Goal: Task Accomplishment & Management: Complete application form

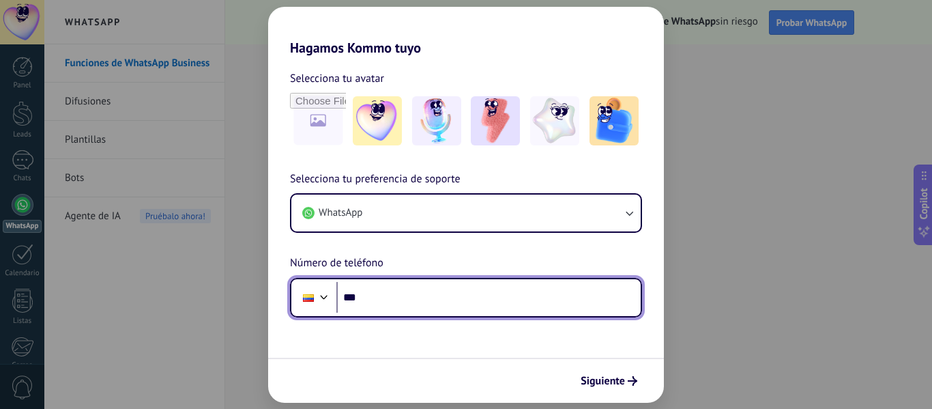
click at [448, 309] on input "***" at bounding box center [488, 297] width 304 height 31
type input "**********"
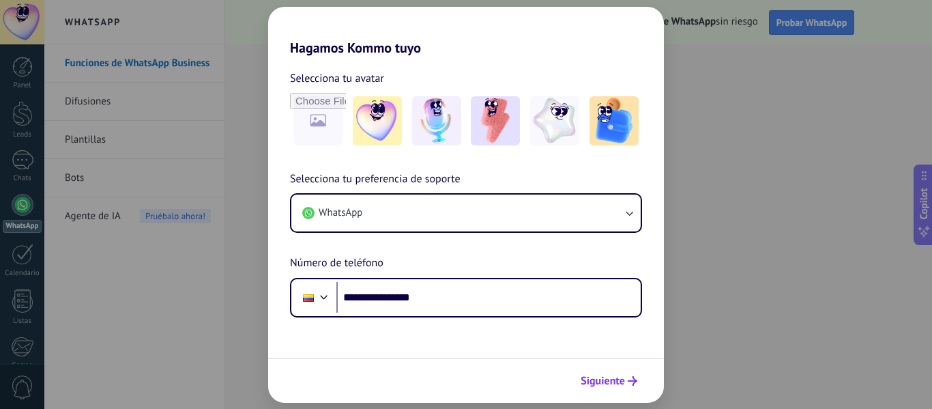
click at [605, 385] on span "Siguiente" at bounding box center [603, 381] width 44 height 10
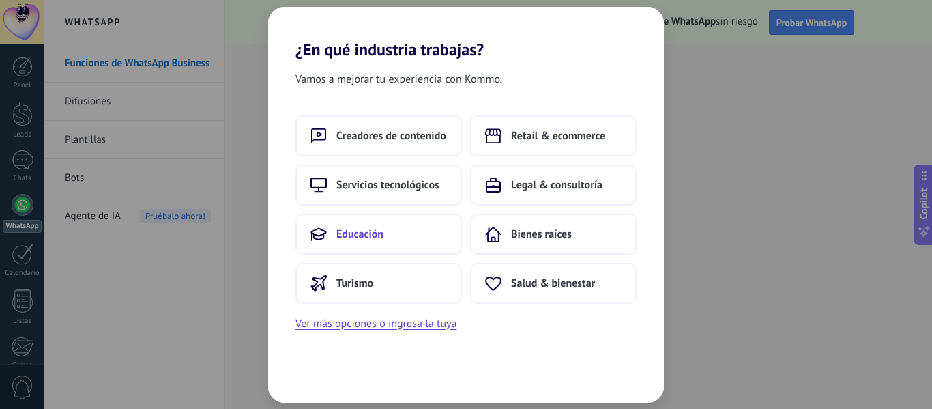
click at [397, 240] on button "Educación" at bounding box center [379, 234] width 167 height 41
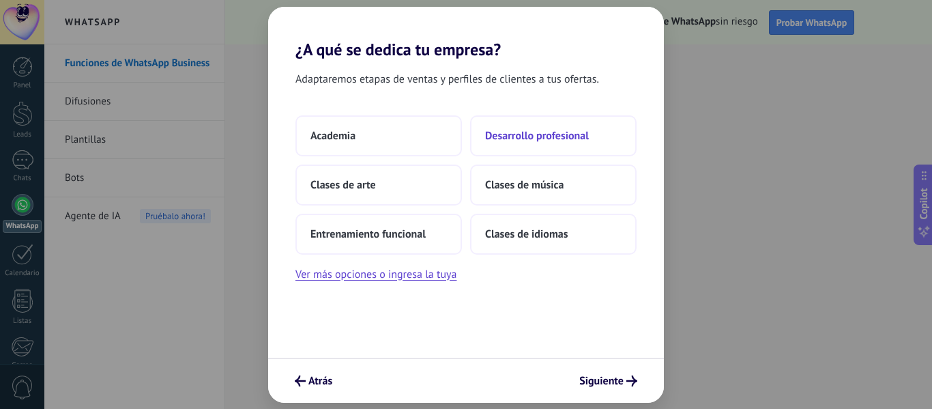
click at [520, 137] on span "Desarrollo profesional" at bounding box center [537, 136] width 104 height 14
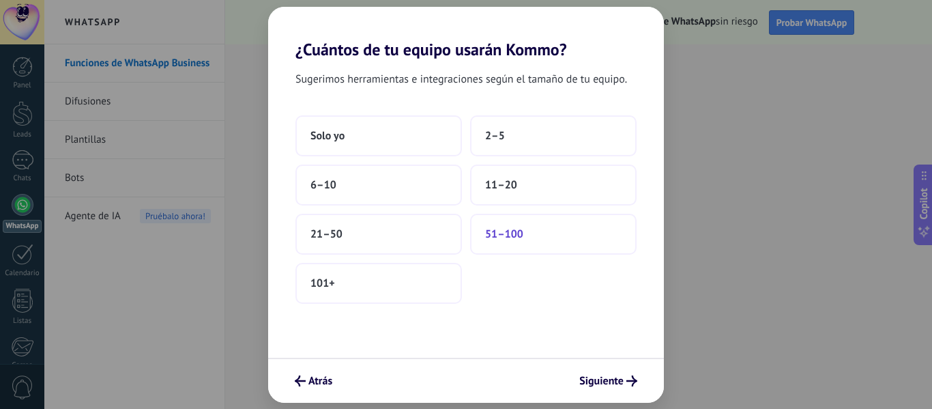
click at [521, 237] on span "51–100" at bounding box center [504, 234] width 38 height 14
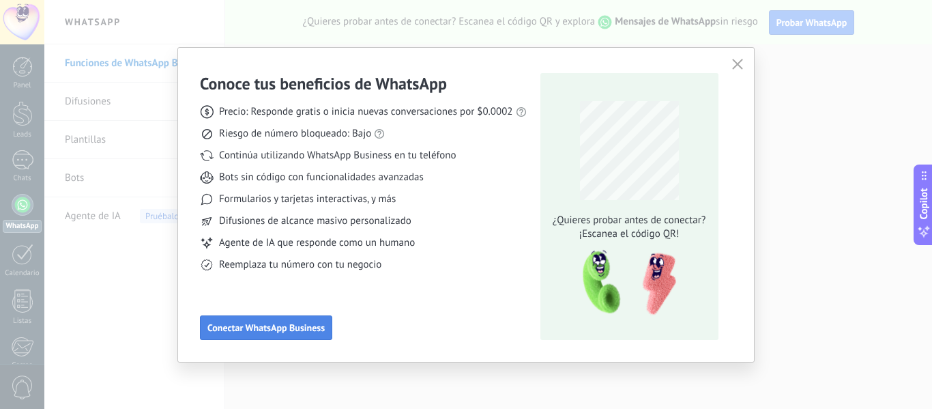
click at [272, 334] on button "Conectar WhatsApp Business" at bounding box center [266, 327] width 132 height 25
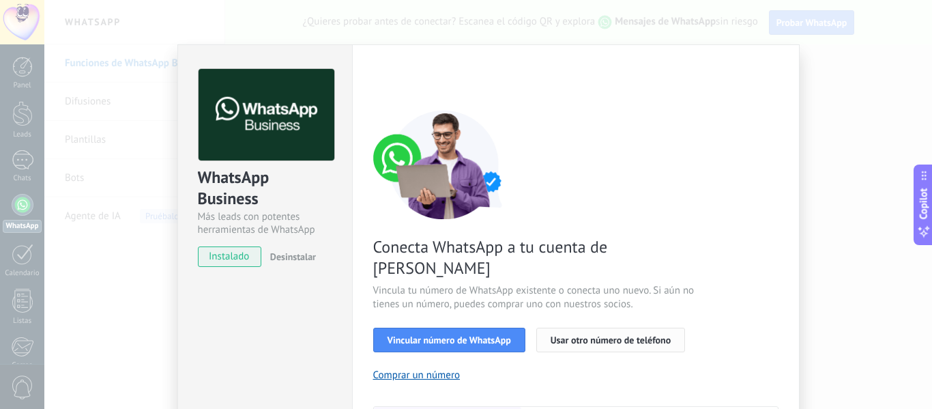
click at [591, 335] on span "Usar otro número de teléfono" at bounding box center [611, 340] width 120 height 10
click at [820, 73] on div "WhatsApp Business Más leads con potentes herramientas de WhatsApp instalado Des…" at bounding box center [488, 204] width 888 height 409
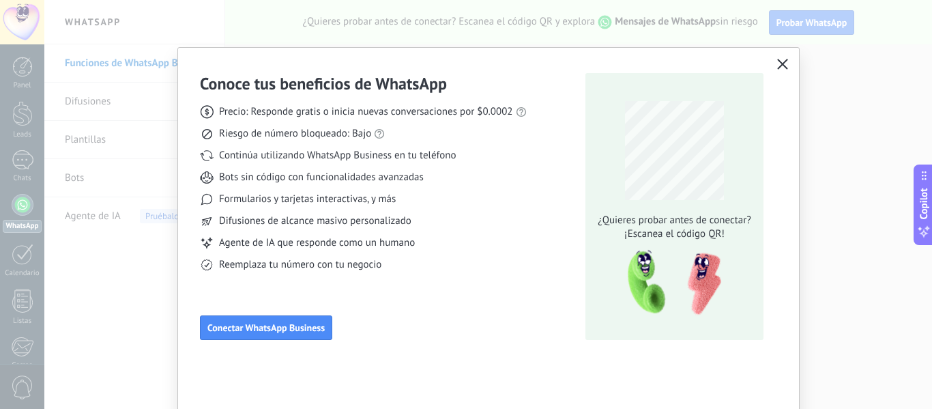
click at [774, 57] on button "button" at bounding box center [783, 64] width 18 height 19
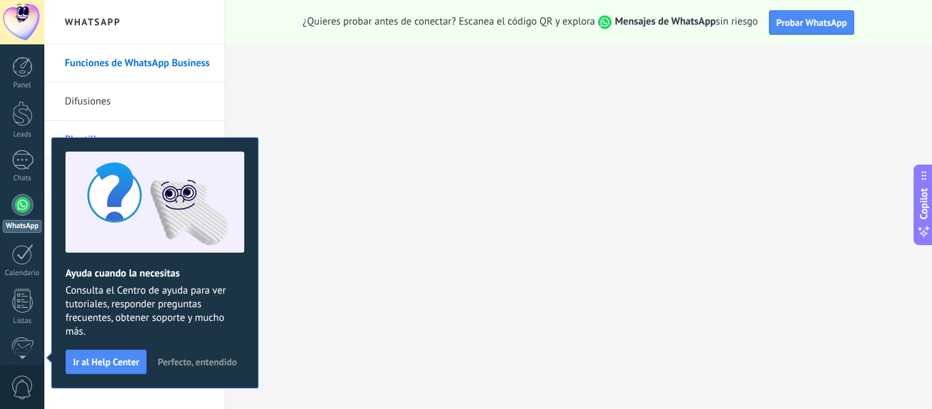
click at [24, 213] on div at bounding box center [23, 205] width 22 height 22
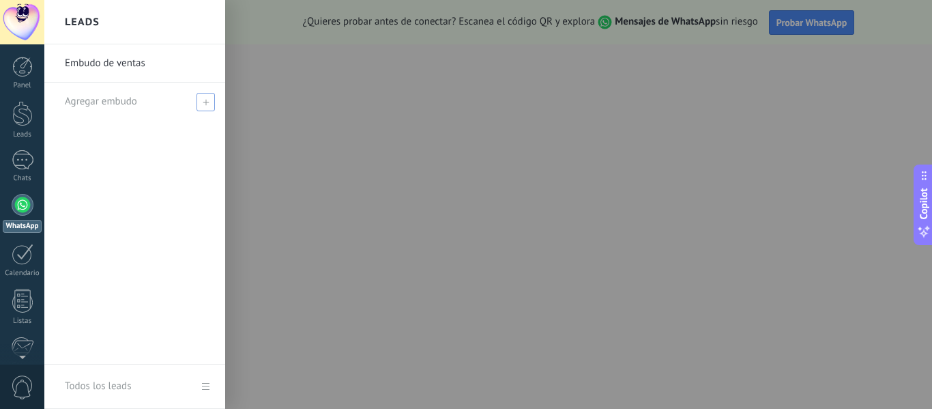
click at [205, 106] on span at bounding box center [206, 102] width 18 height 18
click at [137, 104] on input "text" at bounding box center [129, 102] width 128 height 22
click at [134, 104] on input "text" at bounding box center [129, 102] width 128 height 22
type input "**********"
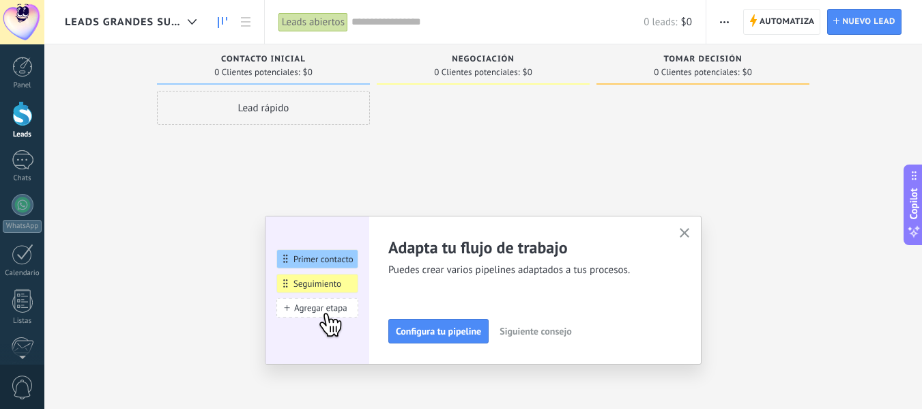
click at [687, 237] on icon "button" at bounding box center [685, 233] width 10 height 10
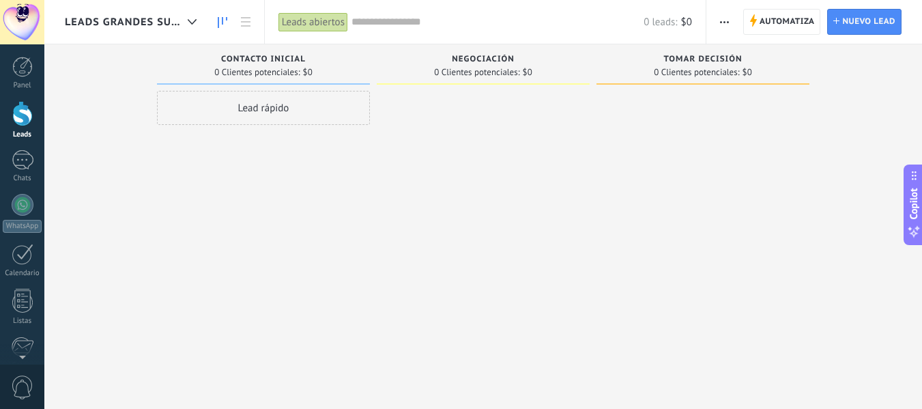
click at [283, 75] on span "0 Clientes potenciales:" at bounding box center [256, 72] width 85 height 8
click at [256, 112] on div "Lead rápido" at bounding box center [263, 108] width 213 height 34
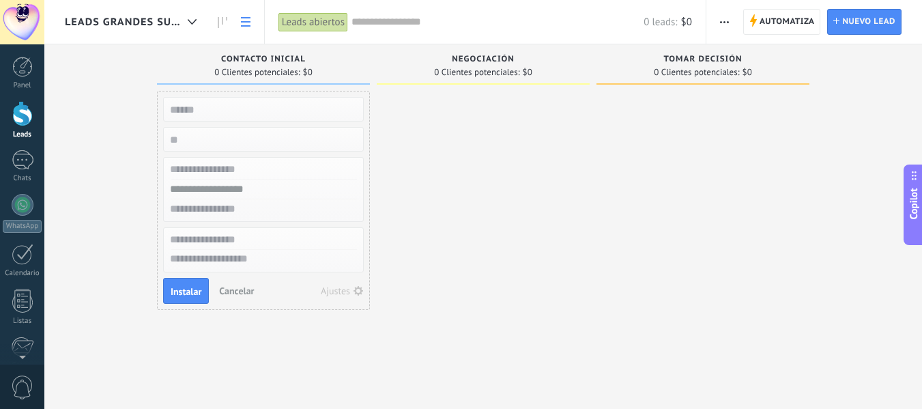
click at [246, 25] on icon at bounding box center [246, 22] width 10 height 10
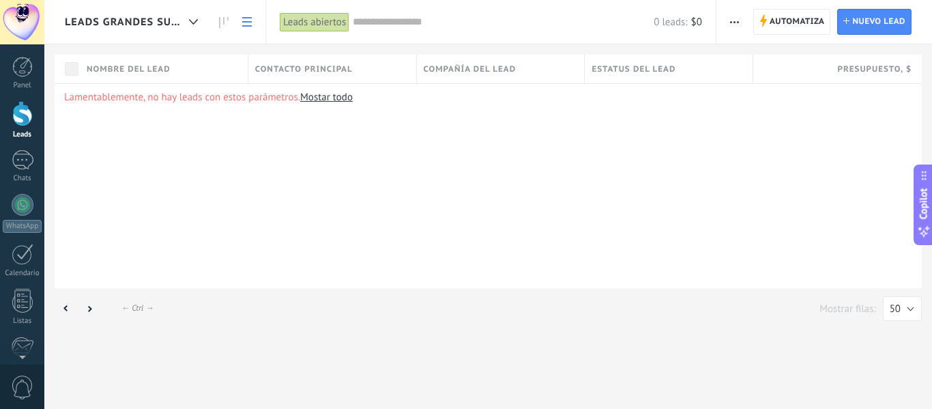
click at [336, 102] on link "Mostar todo" at bounding box center [326, 97] width 53 height 13
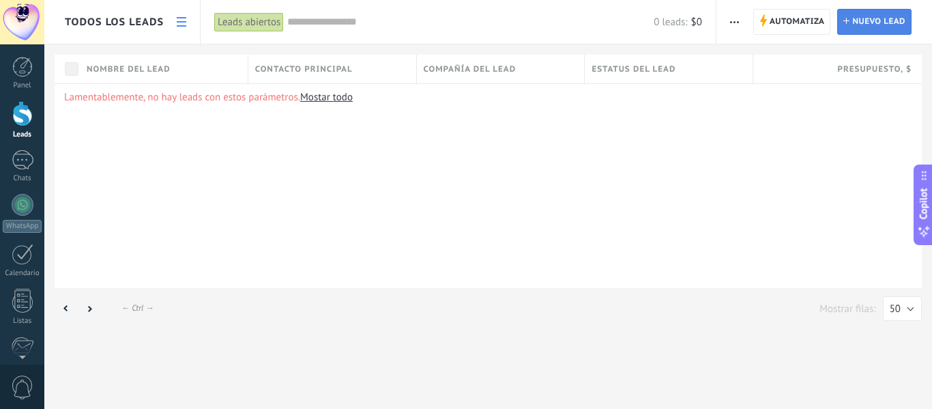
click at [894, 22] on span "Nuevo lead" at bounding box center [878, 22] width 53 height 25
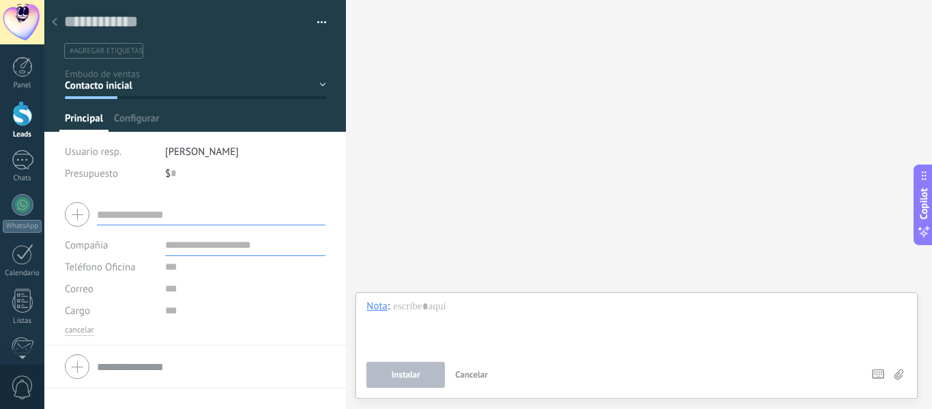
click at [479, 128] on div "Buscar Carga más Participantes: 0 Agregar usuario Bots: 0" at bounding box center [639, 204] width 586 height 409
